Goal: Navigation & Orientation: Find specific page/section

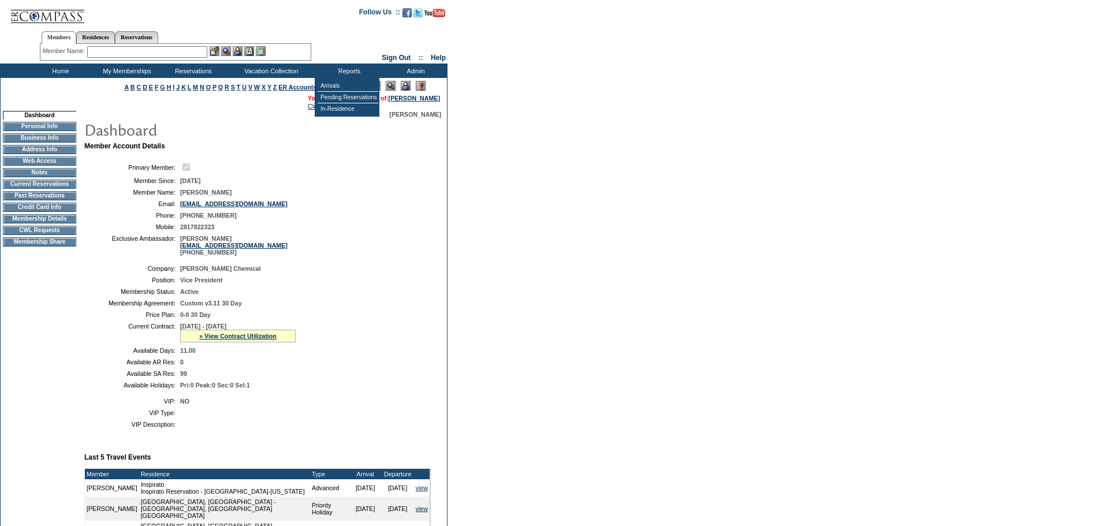
drag, startPoint x: 619, startPoint y: 130, endPoint x: 598, endPoint y: 134, distance: 21.2
click at [619, 130] on form "Follow Us ::" at bounding box center [550, 402] width 1100 height 805
click at [50, 189] on td "Current Reservations" at bounding box center [39, 184] width 73 height 9
click at [48, 247] on td "Membership Share" at bounding box center [39, 241] width 73 height 9
drag, startPoint x: 42, startPoint y: 236, endPoint x: 150, endPoint y: 194, distance: 115.4
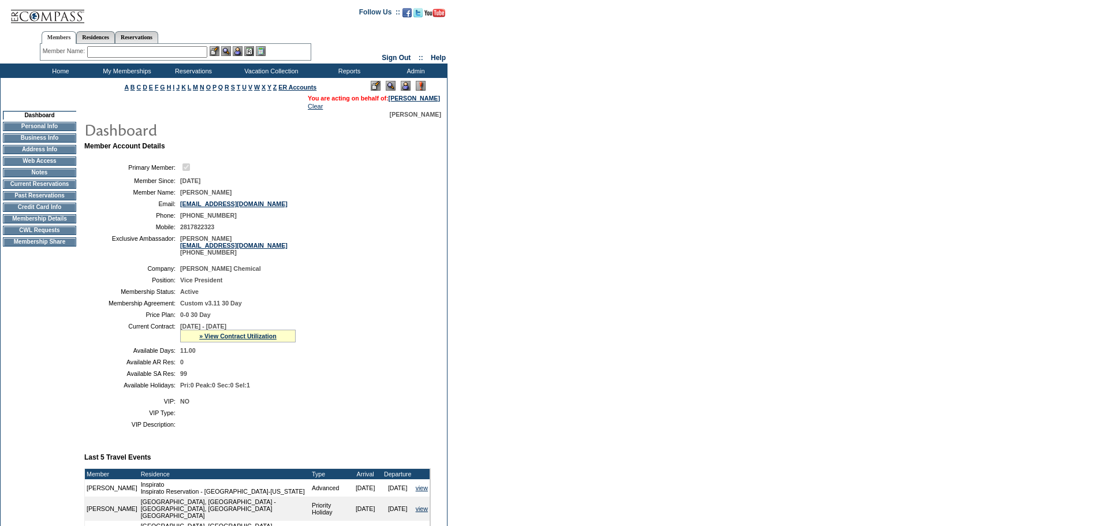
click at [42, 235] on td "CWL Requests" at bounding box center [39, 230] width 73 height 9
click at [61, 189] on td "Current Reservations" at bounding box center [39, 184] width 73 height 9
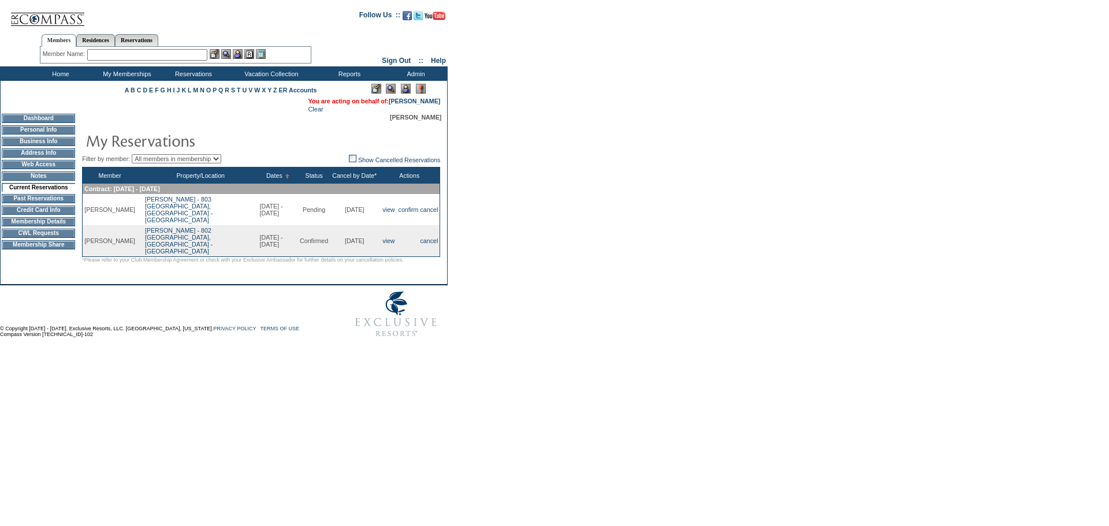
click at [619, 246] on form "Follow Us ::" at bounding box center [552, 173] width 1105 height 340
click at [754, 240] on form "Follow Us ::" at bounding box center [552, 173] width 1105 height 340
click at [698, 162] on form "Follow Us ::" at bounding box center [552, 173] width 1105 height 340
click at [667, 181] on form "Follow Us ::" at bounding box center [552, 173] width 1105 height 340
click at [603, 136] on form "Follow Us ::" at bounding box center [552, 173] width 1105 height 340
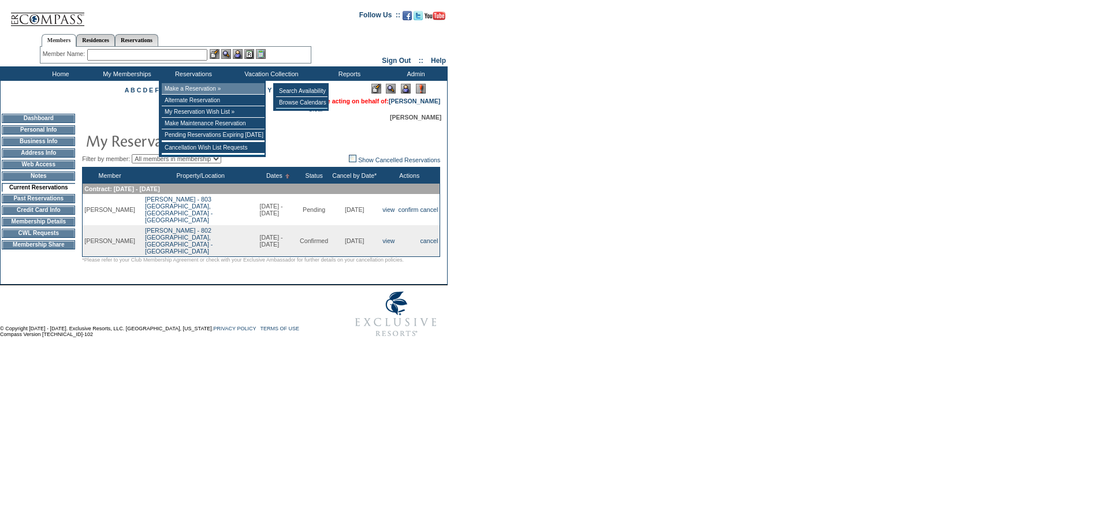
drag, startPoint x: 196, startPoint y: 86, endPoint x: 313, endPoint y: 111, distance: 118.9
click at [196, 87] on td "Make a Reservation »" at bounding box center [213, 89] width 103 height 12
